Goal: Task Accomplishment & Management: Manage account settings

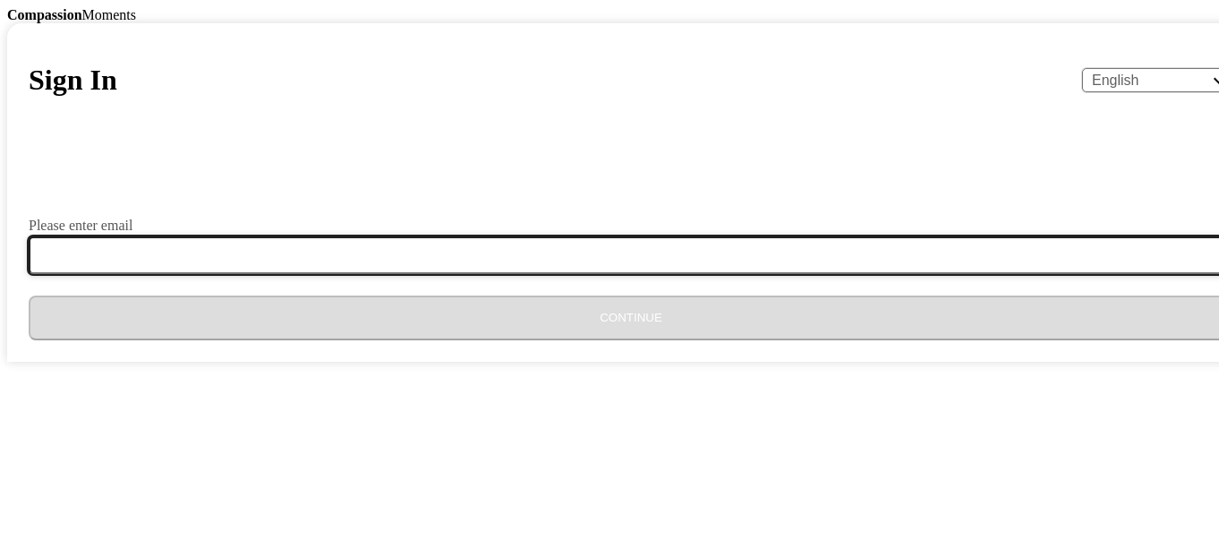
click at [445, 274] on input "Please enter email" at bounding box center [642, 255] width 1226 height 38
type input "[EMAIL_ADDRESS][DOMAIN_NAME]"
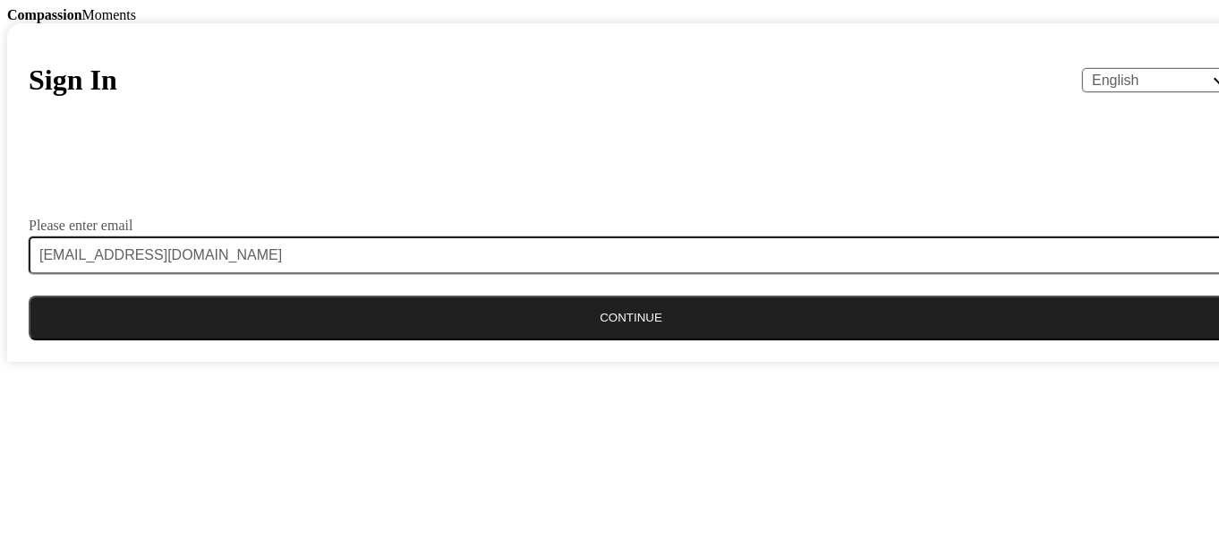
click at [578, 340] on button "Continue" at bounding box center [631, 317] width 1205 height 45
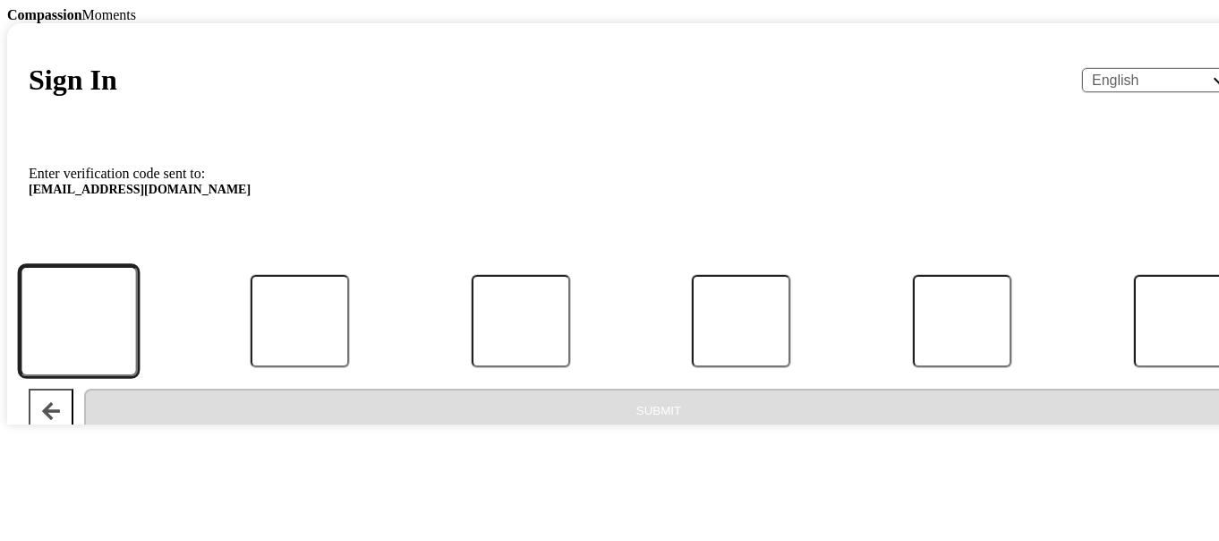
click at [138, 377] on input "Code" at bounding box center [79, 321] width 118 height 111
type input "0"
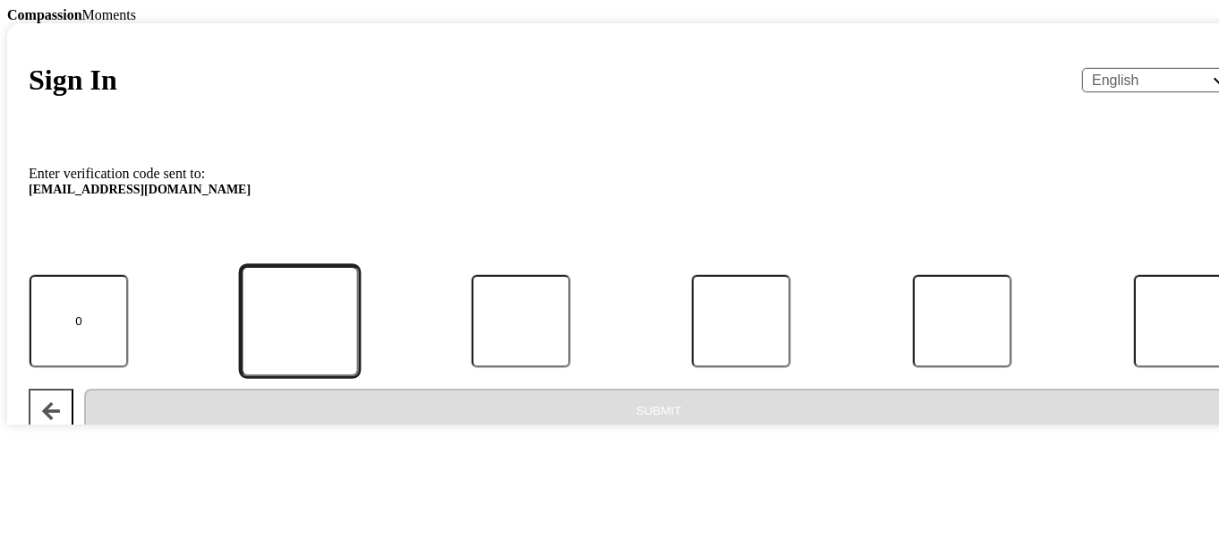
type input "6"
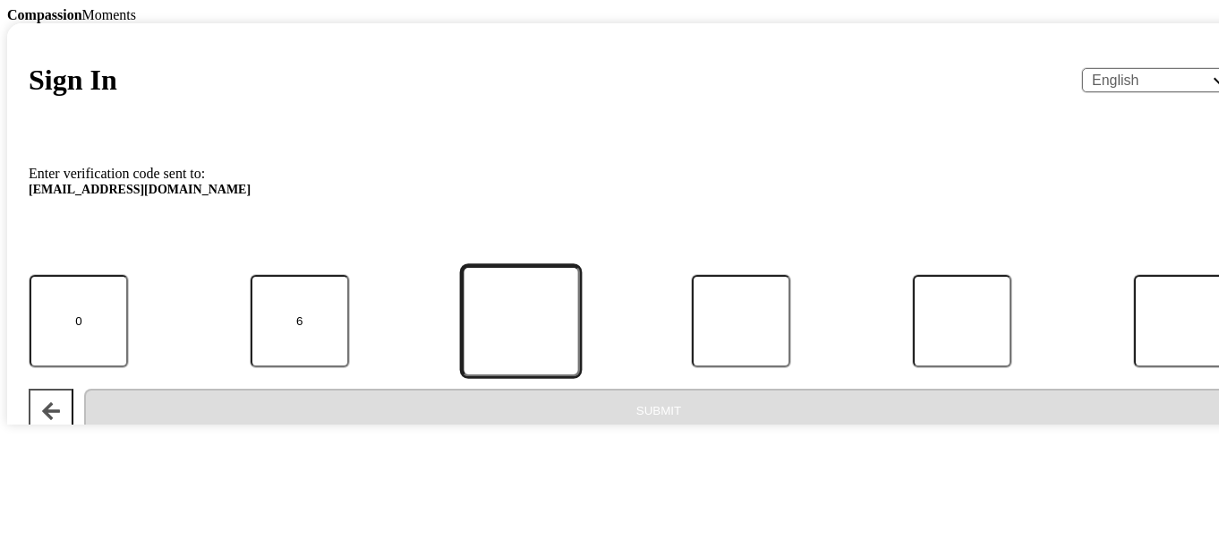
type input "7"
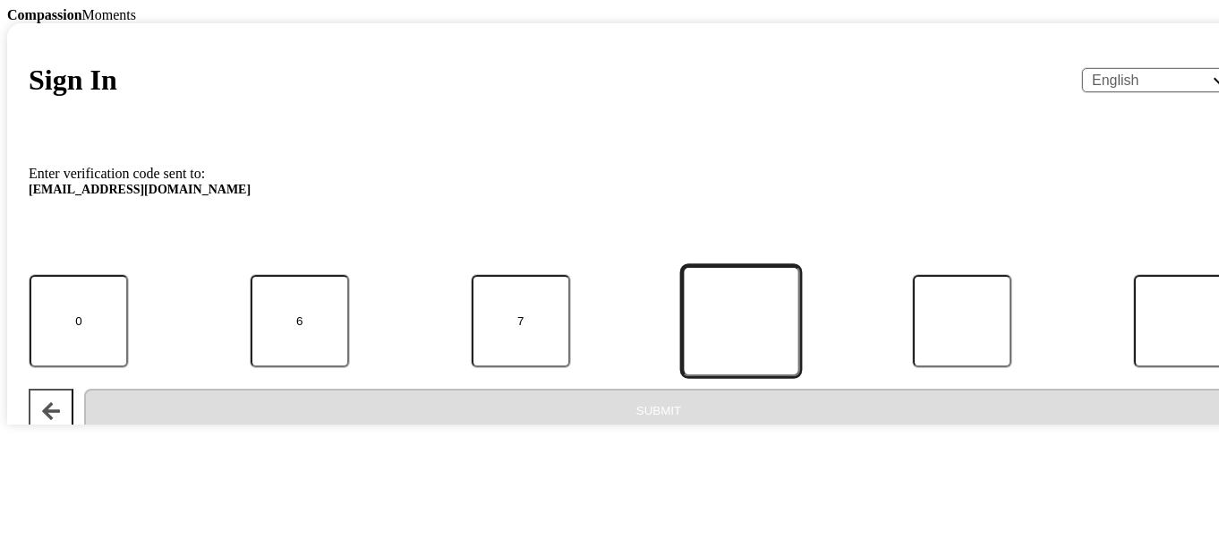
type input "1"
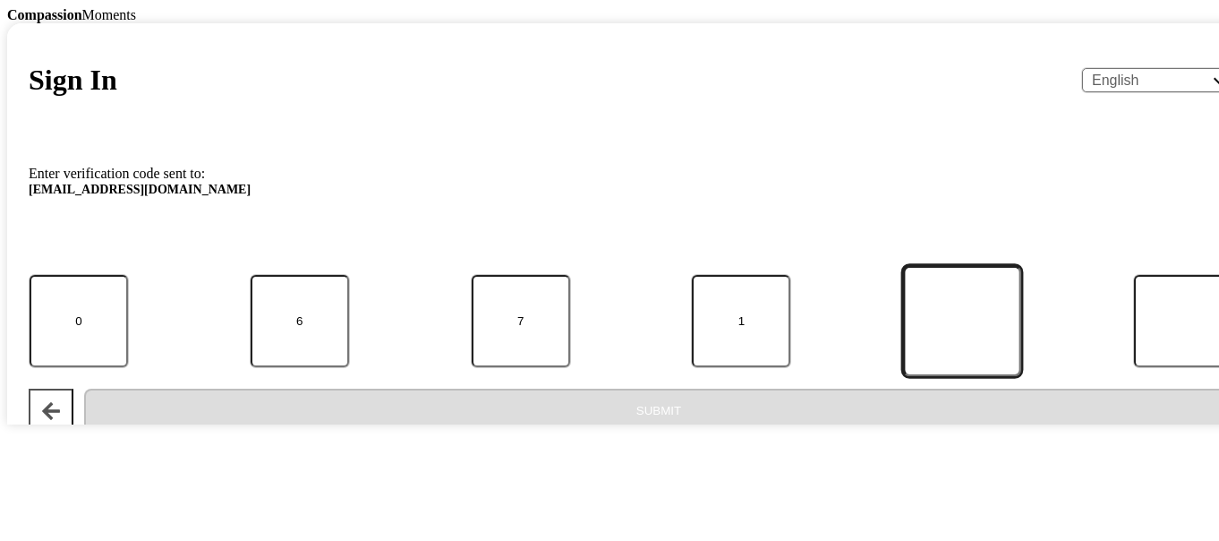
type input "6"
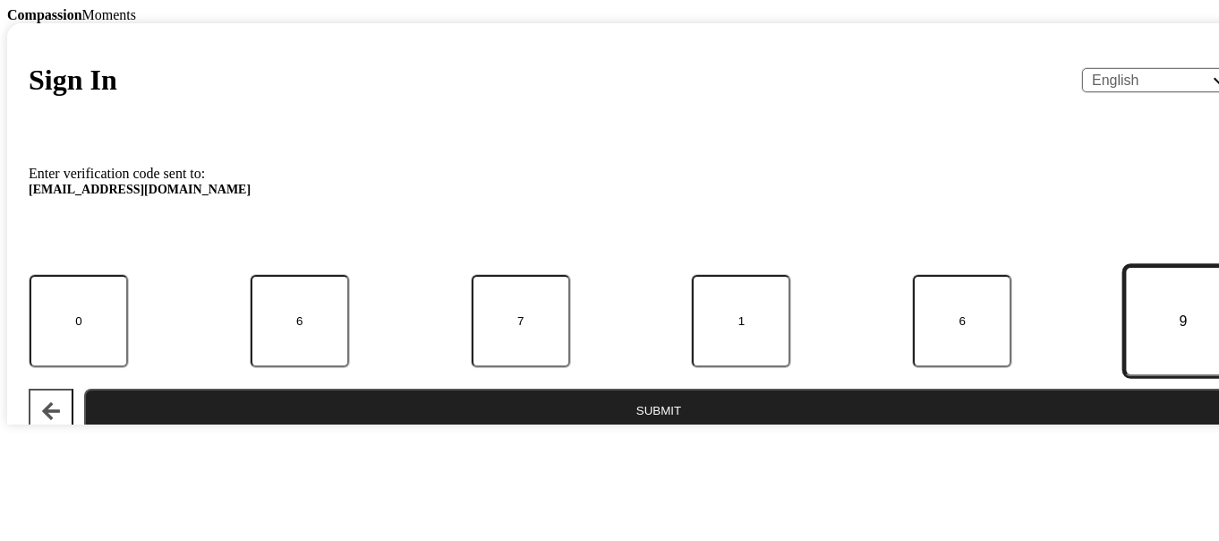
type input "9"
click at [627, 433] on button "Submit" at bounding box center [658, 410] width 1149 height 45
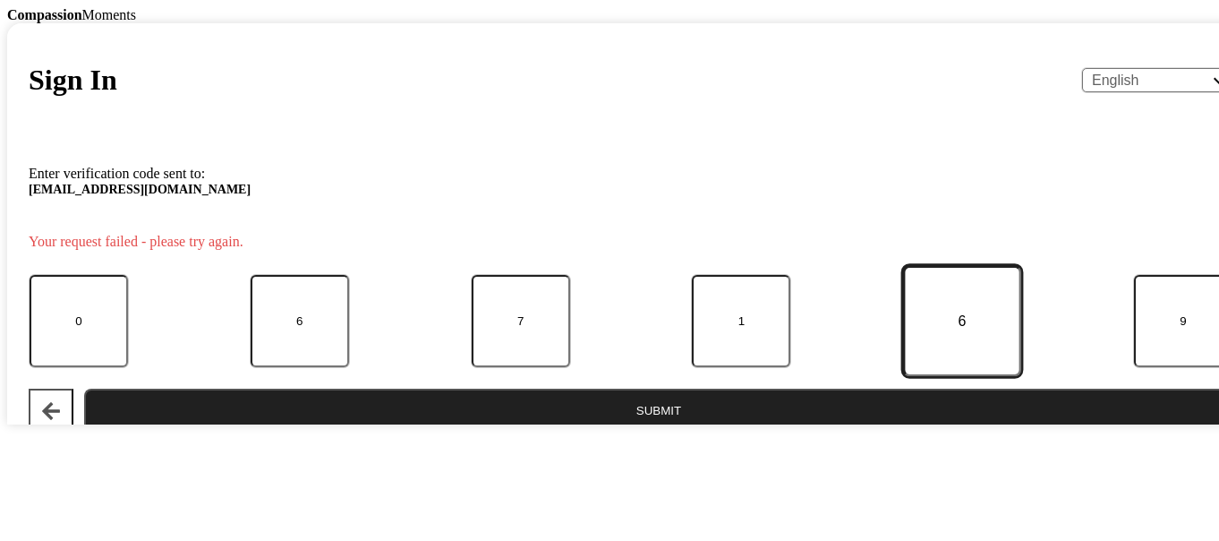
click at [903, 377] on input "6" at bounding box center [962, 321] width 118 height 111
type input "5"
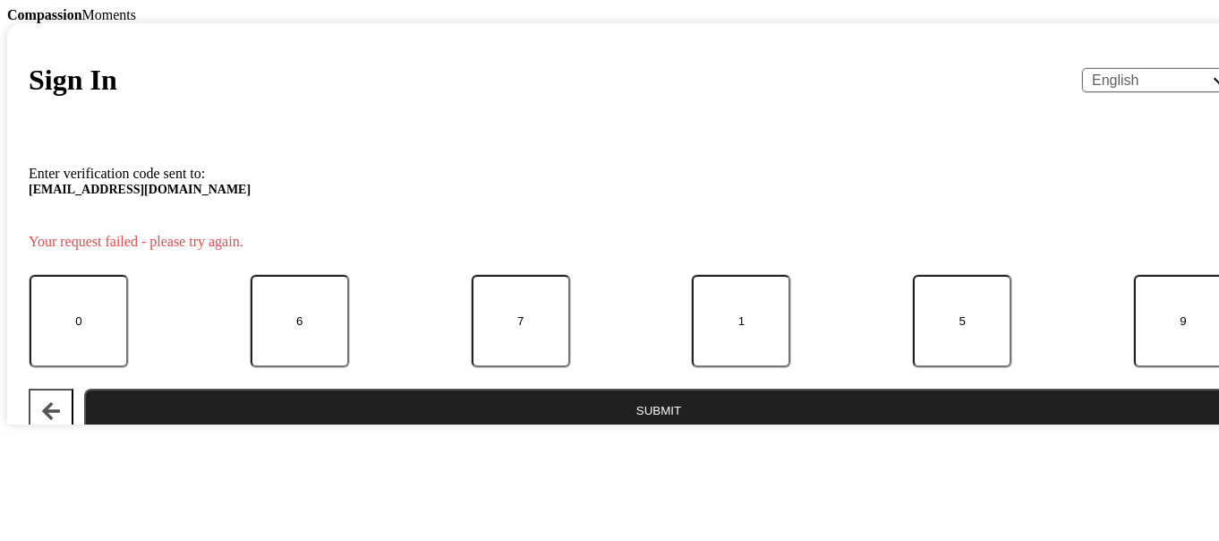
click at [635, 433] on button "Submit" at bounding box center [658, 410] width 1149 height 45
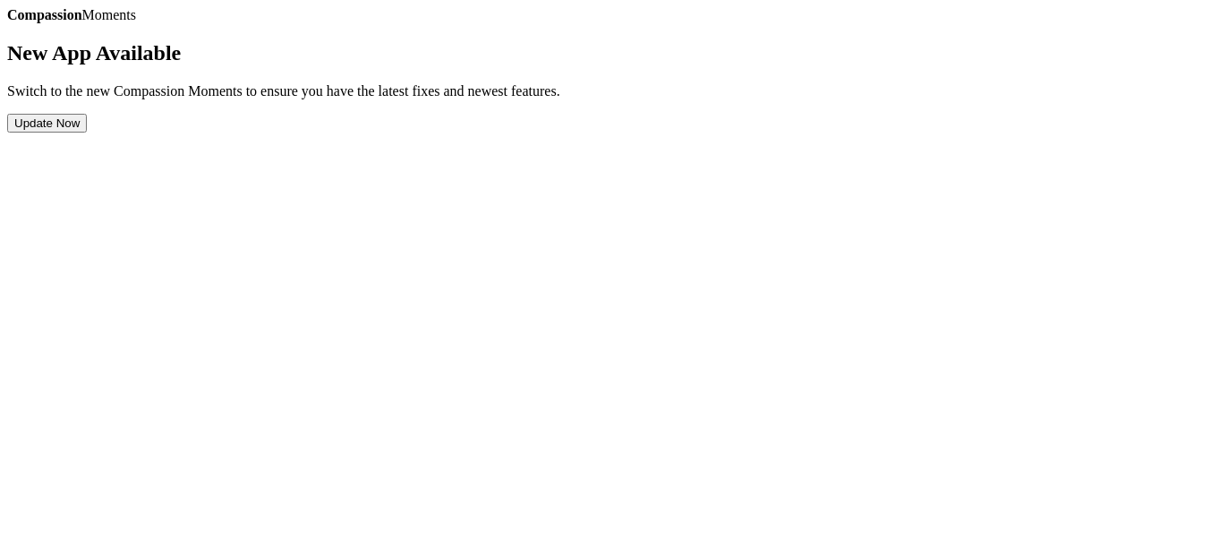
click at [87, 132] on button "Update Now" at bounding box center [47, 123] width 80 height 19
